Goal: Information Seeking & Learning: Learn about a topic

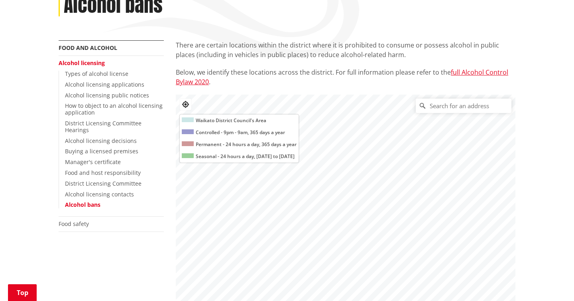
scroll to position [116, 0]
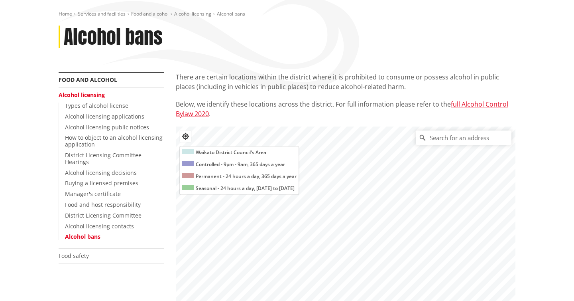
scroll to position [0, 0]
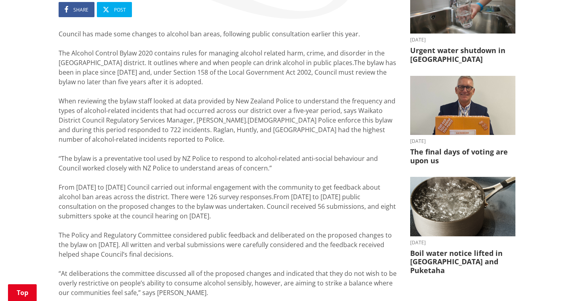
scroll to position [161, 0]
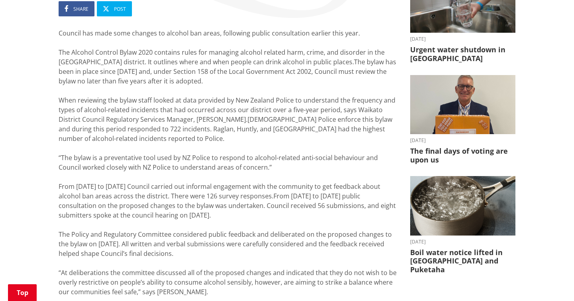
click at [227, 209] on div "From 30 October to 8 December 2024 Council carried out informal engagement with…" at bounding box center [229, 201] width 340 height 38
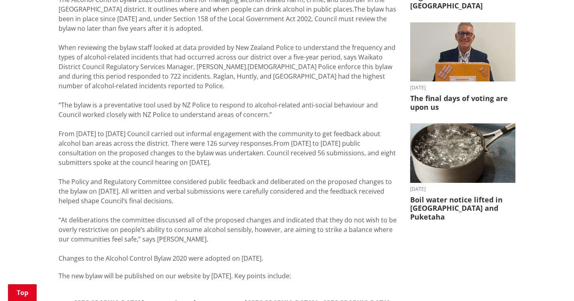
scroll to position [213, 0]
